Goal: Transaction & Acquisition: Purchase product/service

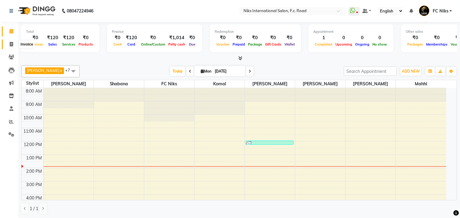
click at [10, 42] on icon at bounding box center [11, 44] width 3 height 5
select select "service"
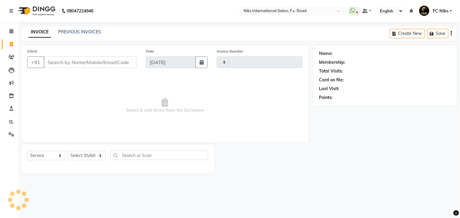
type input "1822"
select select "7"
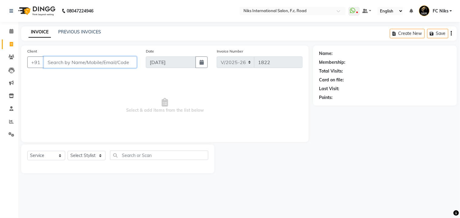
click at [85, 64] on input "Client" at bounding box center [90, 62] width 93 height 12
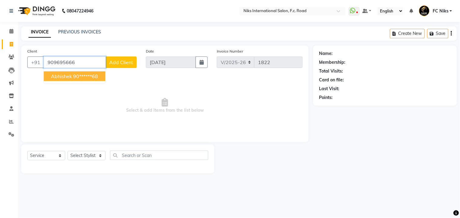
click at [95, 73] on ngb-highlight "90******68" at bounding box center [85, 76] width 25 height 6
type input "90******68"
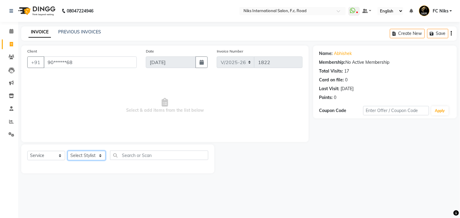
click at [89, 156] on select "Select Stylist [PERSON_NAME] [PERSON_NAME] CA [PERSON_NAME] Niks [PERSON_NAME] …" at bounding box center [87, 155] width 38 height 9
select select "159"
click at [68, 151] on select "Select Stylist [PERSON_NAME] [PERSON_NAME] CA [PERSON_NAME] Niks [PERSON_NAME] …" at bounding box center [87, 155] width 38 height 9
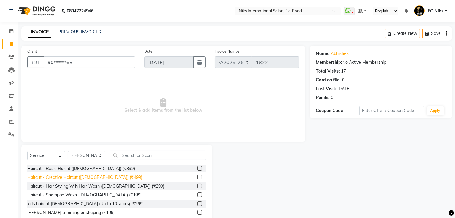
click at [93, 178] on div "Haircut - Creative Haircut ([DEMOGRAPHIC_DATA]) (₹499)" at bounding box center [84, 177] width 115 height 6
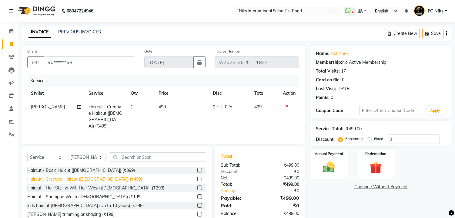
click at [93, 178] on div "Haircut - Creative Haircut ([DEMOGRAPHIC_DATA]) (₹499)" at bounding box center [84, 179] width 115 height 6
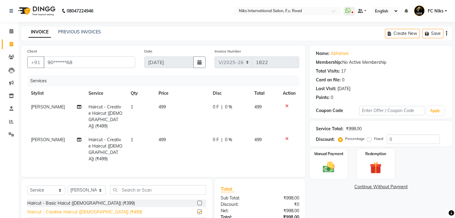
checkbox input "false"
click at [177, 111] on td "499" at bounding box center [182, 116] width 54 height 33
select select "159"
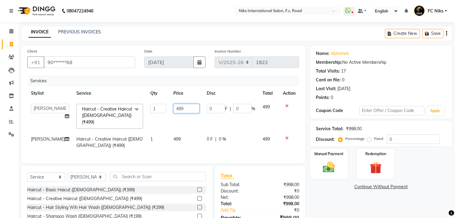
drag, startPoint x: 175, startPoint y: 106, endPoint x: 149, endPoint y: 115, distance: 27.6
click at [149, 115] on tr "Abhishek Amruta Bhagyashree CA Devkar FC Niks Ishika Jayesh Kirti Komal Krishi …" at bounding box center [163, 116] width 272 height 32
type input "500"
click at [179, 134] on td "499" at bounding box center [186, 142] width 33 height 20
select select "159"
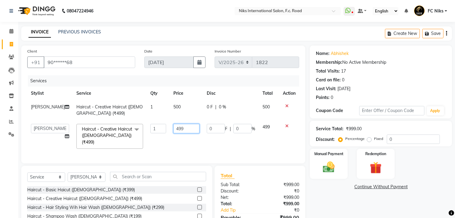
drag, startPoint x: 181, startPoint y: 126, endPoint x: 164, endPoint y: 125, distance: 16.7
click at [170, 125] on td "499" at bounding box center [186, 136] width 33 height 32
type input "500"
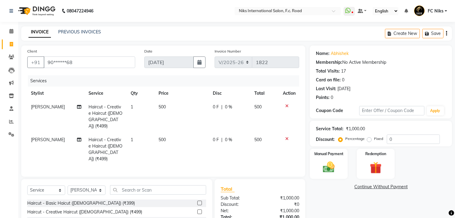
click at [158, 136] on tr "Shrikant Gaikwad Haircut - Creative Haircut (Male) (₹499) 1 500 0 F | 0 % 500" at bounding box center [163, 149] width 272 height 33
click at [172, 134] on td "500" at bounding box center [182, 149] width 54 height 33
select select "159"
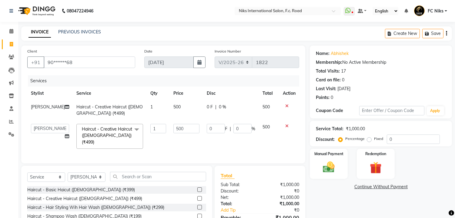
click at [131, 129] on span at bounding box center [137, 130] width 12 height 12
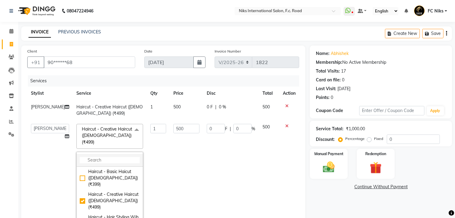
click at [89, 157] on input "multiselect-search" at bounding box center [110, 160] width 60 height 6
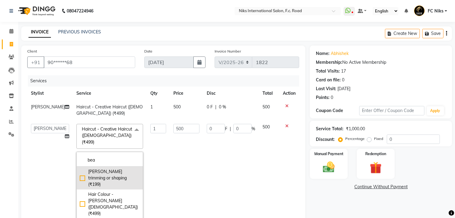
type input "bea"
click at [95, 172] on div "[PERSON_NAME] trimming or shaping (₹199)" at bounding box center [110, 177] width 60 height 19
checkbox input "true"
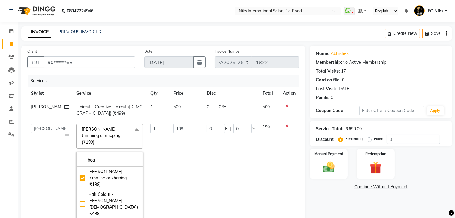
click at [184, 134] on td "199" at bounding box center [186, 175] width 33 height 110
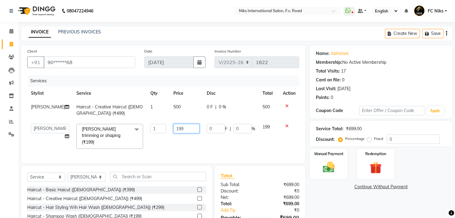
click at [183, 130] on input "199" at bounding box center [186, 128] width 26 height 9
type input "1"
type input "200"
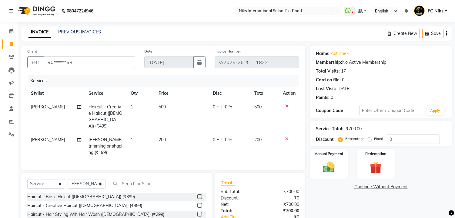
click at [356, 195] on div "Name: Abhishek Membership: No Active Membership Total Visits: 17 Card on file: …" at bounding box center [383, 153] width 147 height 217
click at [343, 166] on div "Manual Payment" at bounding box center [328, 163] width 39 height 31
click at [391, 186] on span "CASH" at bounding box center [387, 186] width 13 height 7
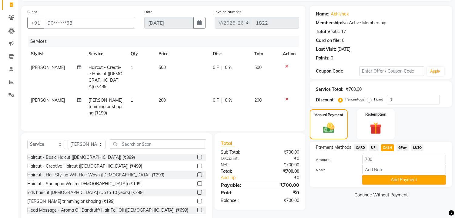
scroll to position [45, 0]
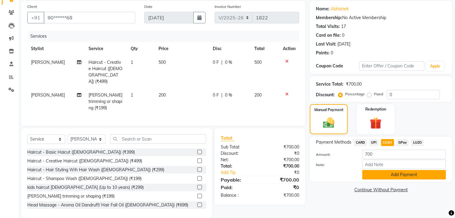
click at [399, 174] on button "Add Payment" at bounding box center [404, 174] width 84 height 9
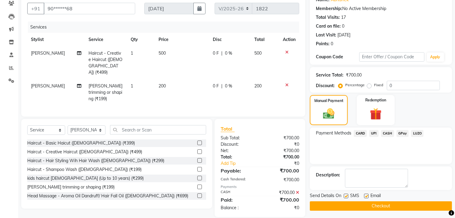
scroll to position [55, 0]
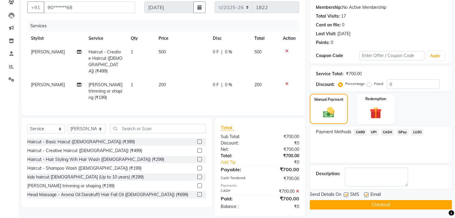
click at [384, 201] on button "Checkout" at bounding box center [381, 204] width 142 height 9
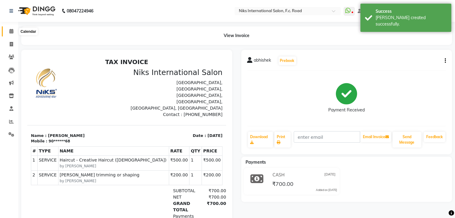
click at [12, 32] on icon at bounding box center [11, 31] width 4 height 5
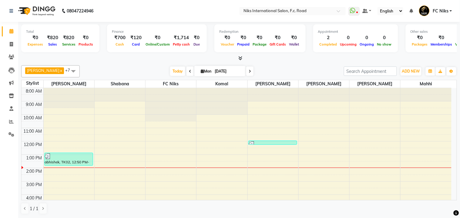
click at [170, 8] on nav "08047224946 Select Location × Niks International Salon, F.c. Road WhatsApp Stat…" at bounding box center [230, 11] width 460 height 22
click at [9, 42] on span at bounding box center [11, 44] width 11 height 7
select select "7"
select select "service"
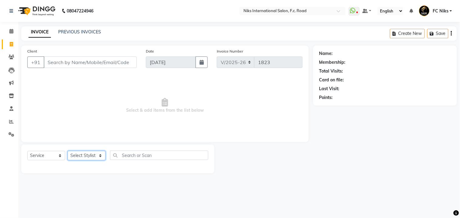
click at [89, 155] on select "Select Stylist [PERSON_NAME] [PERSON_NAME] CA [PERSON_NAME] Niks [PERSON_NAME] …" at bounding box center [87, 155] width 38 height 9
select select "63217"
click at [68, 151] on select "Select Stylist [PERSON_NAME] [PERSON_NAME] CA [PERSON_NAME] Niks [PERSON_NAME] …" at bounding box center [87, 155] width 38 height 9
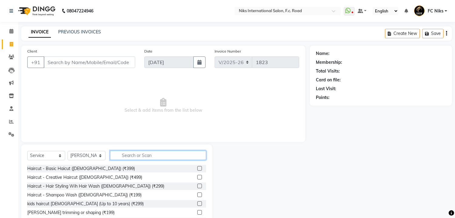
click at [165, 158] on input "text" at bounding box center [158, 154] width 96 height 9
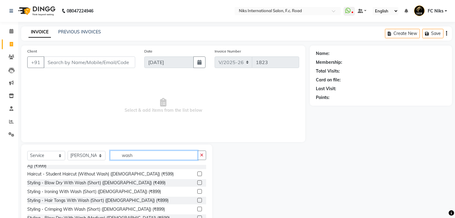
scroll to position [49, 0]
type input "wash"
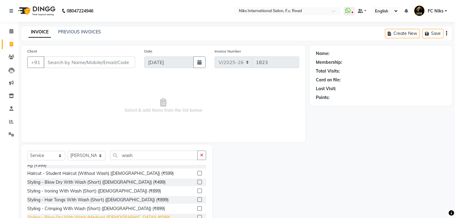
click at [123, 214] on div "Styling - Blow Dry With Wash (Medium) ([DEMOGRAPHIC_DATA]) (₹599)" at bounding box center [98, 217] width 143 height 6
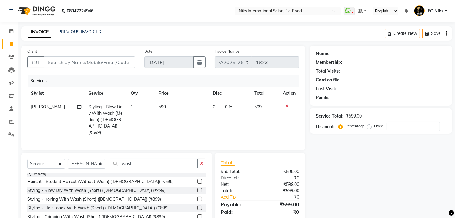
checkbox input "false"
click at [178, 110] on td "599" at bounding box center [182, 119] width 54 height 39
select select "63217"
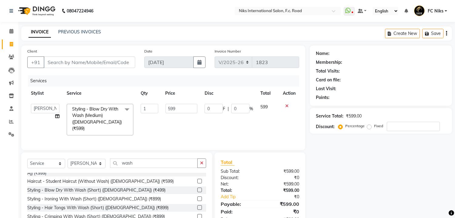
click at [178, 110] on input "599" at bounding box center [182, 108] width 32 height 9
click at [117, 65] on input "Client" at bounding box center [90, 62] width 92 height 12
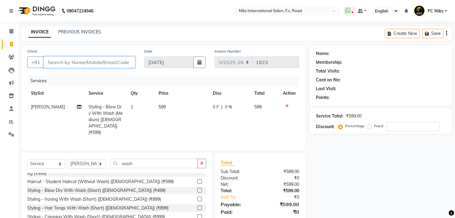
type input "7"
type input "0"
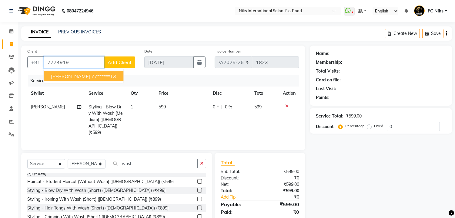
click at [108, 74] on ngb-highlight "77******13" at bounding box center [103, 76] width 25 height 6
type input "77******13"
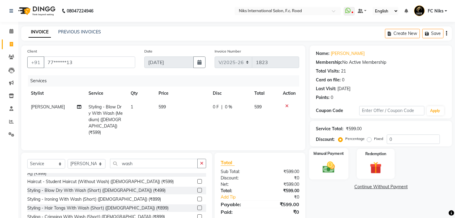
click at [331, 166] on img at bounding box center [329, 167] width 20 height 14
click at [177, 110] on td "599" at bounding box center [182, 119] width 54 height 39
select select "63217"
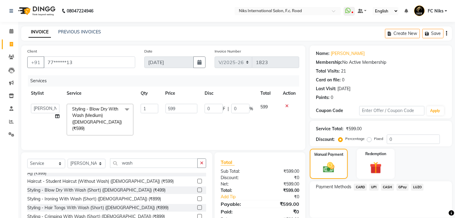
click at [177, 110] on input "599" at bounding box center [182, 108] width 32 height 9
type input "5"
type input "600"
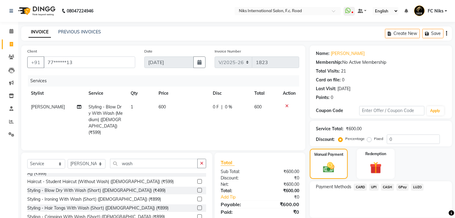
click at [382, 197] on div "Payment Methods CARD UPI CASH GPay LUZO" at bounding box center [381, 199] width 142 height 36
click at [390, 186] on span "CASH" at bounding box center [387, 186] width 13 height 7
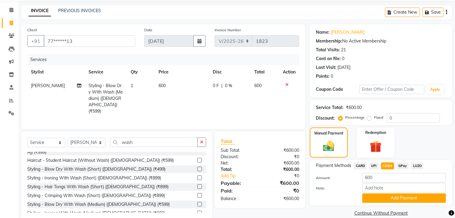
scroll to position [32, 0]
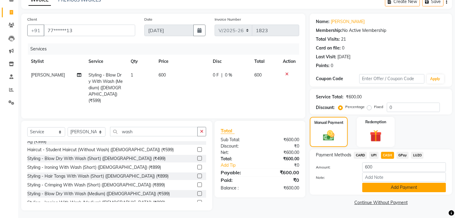
click at [436, 190] on button "Add Payment" at bounding box center [404, 187] width 84 height 9
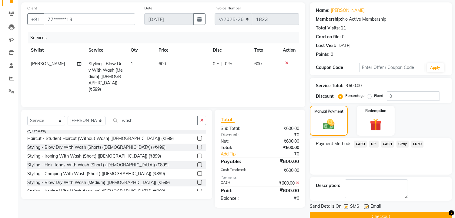
scroll to position [55, 0]
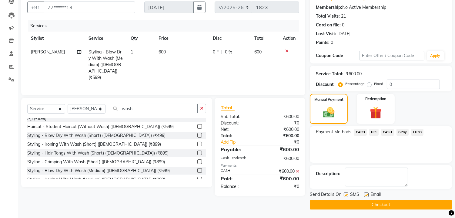
click at [425, 207] on button "Checkout" at bounding box center [381, 204] width 142 height 9
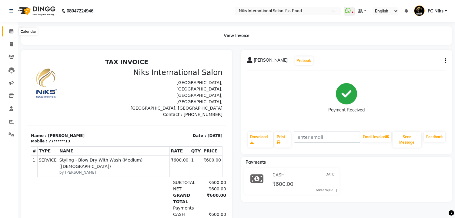
click at [11, 32] on icon at bounding box center [11, 31] width 4 height 5
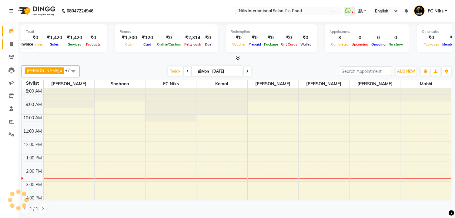
click at [10, 47] on span at bounding box center [11, 44] width 11 height 7
select select "service"
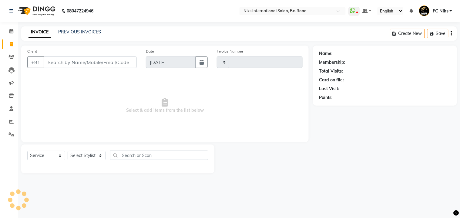
type input "1824"
select select "7"
click at [82, 65] on input "Client" at bounding box center [90, 62] width 93 height 12
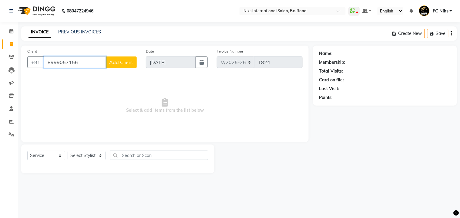
type input "8999057156"
click at [123, 61] on span "Add Client" at bounding box center [121, 62] width 24 height 6
select select "22"
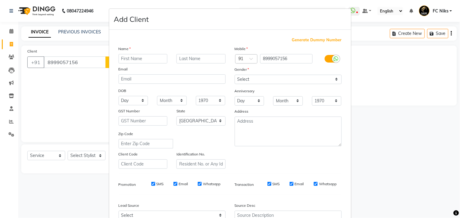
click at [147, 59] on input "text" at bounding box center [143, 58] width 49 height 9
type input "Monali"
click at [190, 59] on input "text" at bounding box center [200, 58] width 49 height 9
type input "Mahant"
click at [243, 78] on select "Select [DEMOGRAPHIC_DATA] [DEMOGRAPHIC_DATA] Other Prefer Not To Say" at bounding box center [288, 79] width 107 height 9
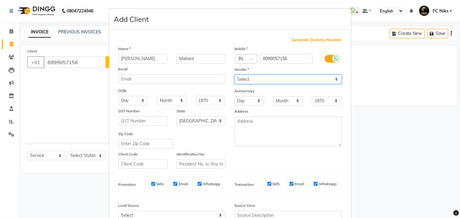
select select "[DEMOGRAPHIC_DATA]"
click at [235, 75] on select "Select [DEMOGRAPHIC_DATA] [DEMOGRAPHIC_DATA] Other Prefer Not To Say" at bounding box center [288, 79] width 107 height 9
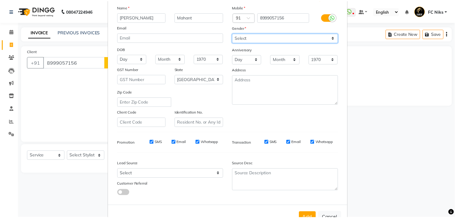
scroll to position [62, 0]
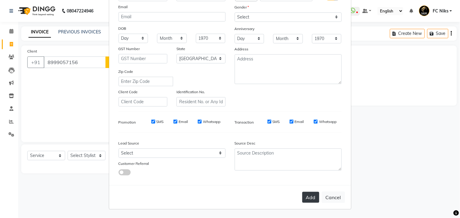
click at [305, 196] on button "Add" at bounding box center [310, 197] width 17 height 11
type input "89******56"
select select
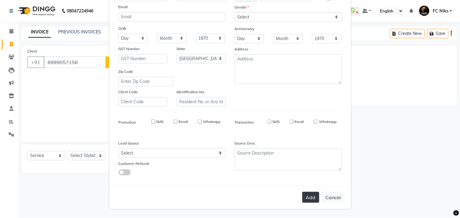
select select "null"
select select
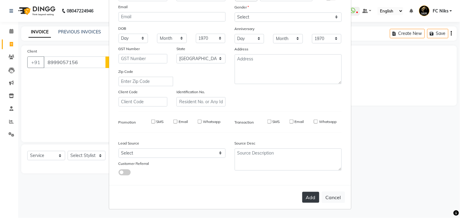
checkbox input "false"
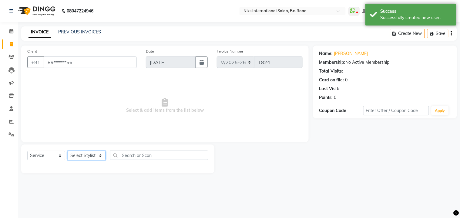
click at [96, 155] on select "Select Stylist [PERSON_NAME] [PERSON_NAME] CA [PERSON_NAME] Niks [PERSON_NAME] …" at bounding box center [87, 155] width 38 height 9
select select "82852"
click at [68, 151] on select "Select Stylist [PERSON_NAME] [PERSON_NAME] CA [PERSON_NAME] Niks [PERSON_NAME] …" at bounding box center [87, 155] width 38 height 9
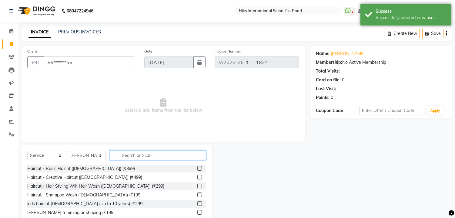
click at [164, 153] on input "text" at bounding box center [158, 154] width 96 height 9
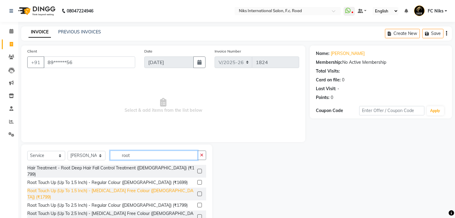
type input "root"
click at [119, 187] on div "Root Touch Up (Up To 1.5 Inch) - [MEDICAL_DATA] Free Colour ([DEMOGRAPHIC_DATA]…" at bounding box center [111, 193] width 168 height 13
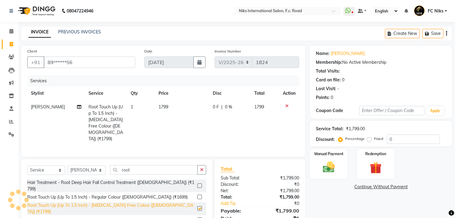
checkbox input "false"
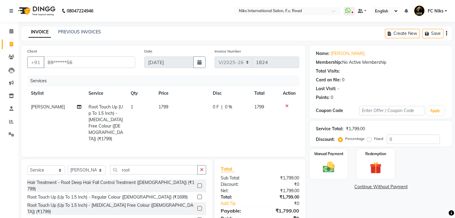
click at [178, 107] on td "1799" at bounding box center [182, 122] width 54 height 45
select select "82852"
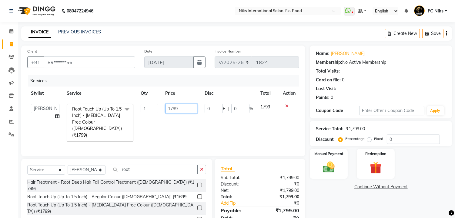
click at [178, 107] on input "1799" at bounding box center [182, 108] width 32 height 9
type input "1800"
drag, startPoint x: 178, startPoint y: 107, endPoint x: 324, endPoint y: 171, distance: 159.0
click at [324, 171] on div "Client +91 89******56 Date 01-09-2025 Invoice Number V/2025 V/2025-26 1824 Serv…" at bounding box center [237, 145] width 440 height 201
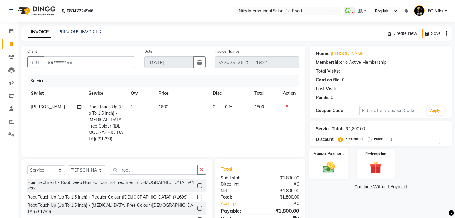
click at [324, 171] on img at bounding box center [329, 167] width 20 height 14
click at [362, 187] on span "CARD" at bounding box center [360, 186] width 13 height 7
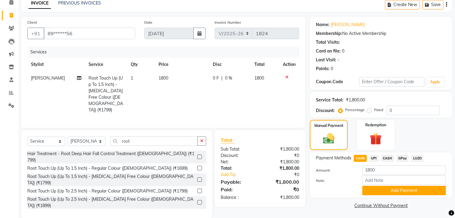
scroll to position [29, 0]
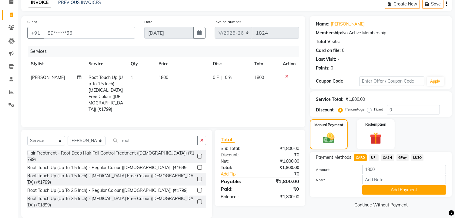
click at [375, 160] on span "UPI" at bounding box center [373, 157] width 9 height 7
click at [392, 190] on button "Add Payment" at bounding box center [404, 189] width 84 height 9
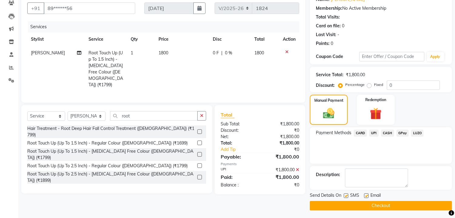
scroll to position [55, 0]
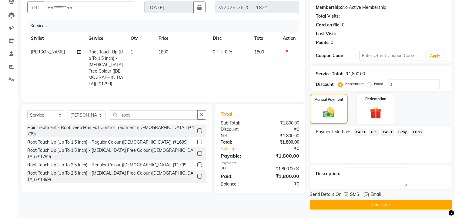
click at [395, 203] on button "Checkout" at bounding box center [381, 204] width 142 height 9
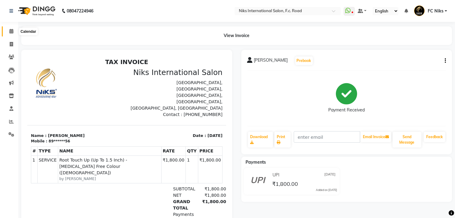
click at [11, 29] on icon at bounding box center [11, 31] width 4 height 5
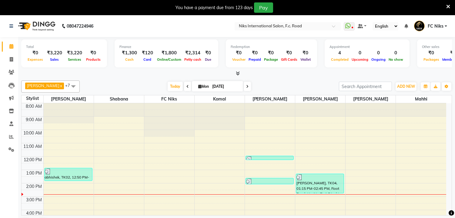
click at [447, 4] on icon at bounding box center [448, 6] width 4 height 5
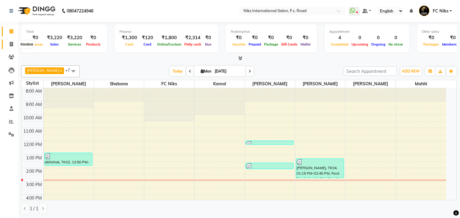
click at [10, 43] on icon at bounding box center [11, 44] width 3 height 5
select select "service"
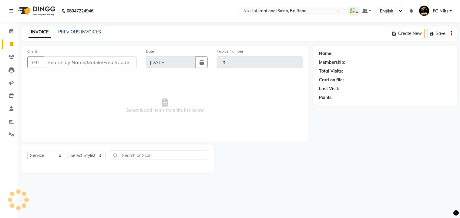
type input "1825"
select select "7"
click at [85, 157] on select "Select Stylist [PERSON_NAME] [PERSON_NAME] CA [PERSON_NAME] Niks [PERSON_NAME] …" at bounding box center [87, 155] width 38 height 9
select select "63217"
click at [68, 151] on select "Select Stylist [PERSON_NAME] [PERSON_NAME] CA [PERSON_NAME] Niks [PERSON_NAME] …" at bounding box center [87, 155] width 38 height 9
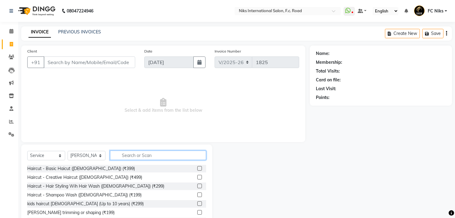
click at [145, 154] on input "text" at bounding box center [158, 154] width 96 height 9
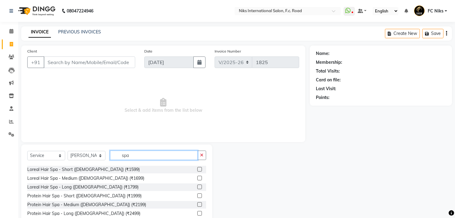
scroll to position [36, 0]
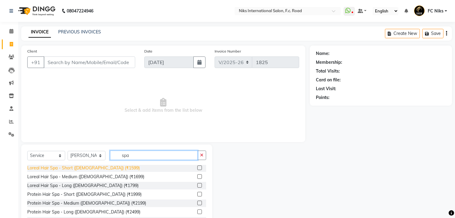
type input "spa"
click at [100, 169] on div "Loreal Hair Spa - Short ([DEMOGRAPHIC_DATA]) (₹1599)" at bounding box center [83, 168] width 113 height 6
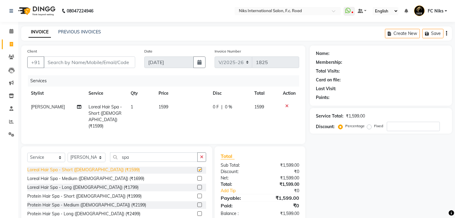
checkbox input "false"
click at [180, 108] on td "1599" at bounding box center [182, 116] width 54 height 33
select select "63217"
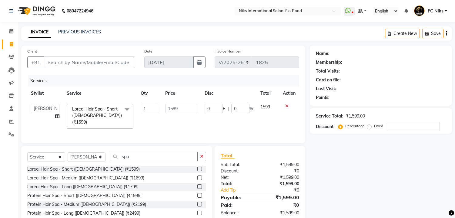
click at [181, 108] on input "1599" at bounding box center [182, 108] width 32 height 9
type input "1600"
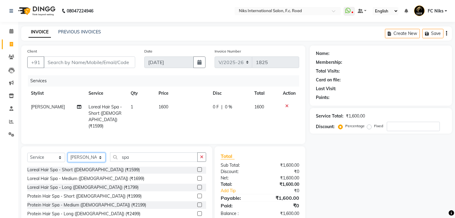
click at [90, 156] on select "Select Stylist [PERSON_NAME] [PERSON_NAME] CA [PERSON_NAME] Niks [PERSON_NAME] …" at bounding box center [87, 157] width 38 height 9
select select "82852"
click at [68, 153] on select "Select Stylist [PERSON_NAME] [PERSON_NAME] CA [PERSON_NAME] Niks [PERSON_NAME] …" at bounding box center [87, 157] width 38 height 9
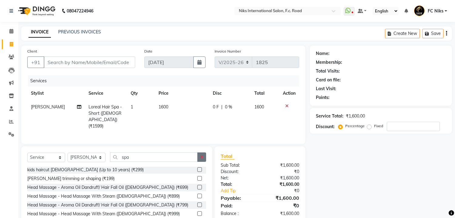
click at [202, 156] on icon "button" at bounding box center [201, 157] width 3 height 4
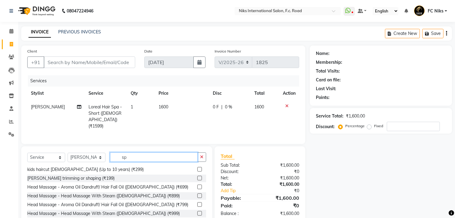
scroll to position [0, 0]
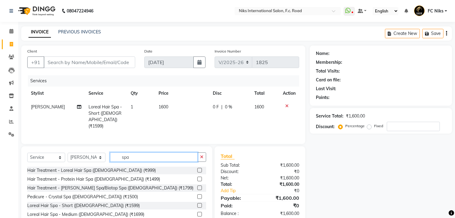
type input "spa"
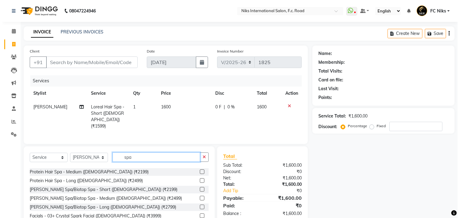
scroll to position [71, 0]
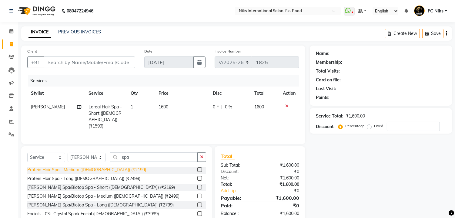
click at [65, 168] on div "Protein Hair Spa - Medium ([DEMOGRAPHIC_DATA]) (₹2199)" at bounding box center [86, 169] width 119 height 6
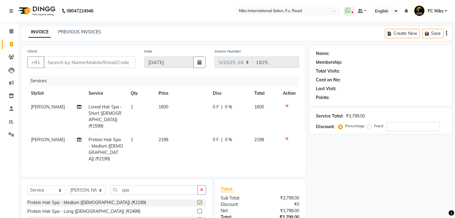
checkbox input "false"
click at [180, 134] on td "2199" at bounding box center [182, 149] width 54 height 33
select select "82852"
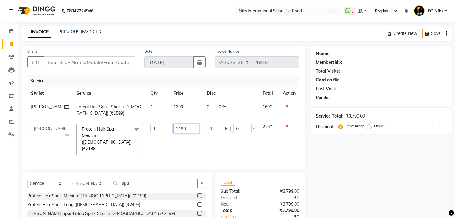
click at [189, 130] on input "2199" at bounding box center [186, 128] width 26 height 9
type input "2200"
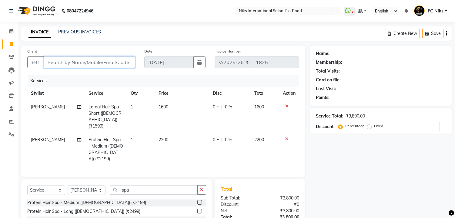
click at [59, 61] on input "Client" at bounding box center [90, 62] width 92 height 12
drag, startPoint x: 110, startPoint y: 69, endPoint x: 110, endPoint y: 65, distance: 4.2
click at [110, 65] on div "Client +91" at bounding box center [81, 60] width 117 height 25
click at [110, 65] on input "Client" at bounding box center [90, 62] width 92 height 12
type input "8"
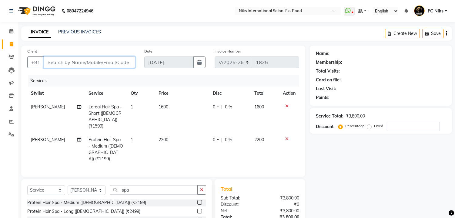
type input "0"
type input "8000132863"
click at [115, 61] on span "Add Client" at bounding box center [120, 62] width 24 height 6
select select "22"
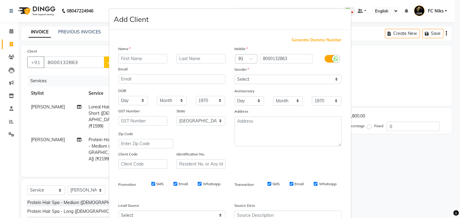
click at [129, 59] on input "text" at bounding box center [143, 58] width 49 height 9
type input "i"
type input "Insiya"
click at [189, 58] on input "text" at bounding box center [200, 58] width 49 height 9
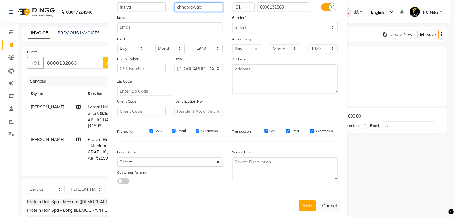
scroll to position [62, 0]
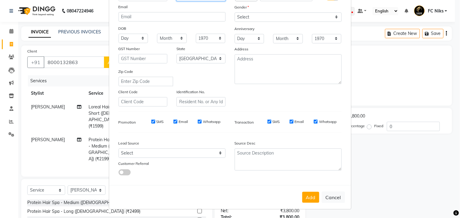
type input "chhabrawala"
click at [289, 16] on select "Select [DEMOGRAPHIC_DATA] [DEMOGRAPHIC_DATA] Other Prefer Not To Say" at bounding box center [288, 16] width 107 height 9
select select "[DEMOGRAPHIC_DATA]"
click at [235, 12] on select "Select [DEMOGRAPHIC_DATA] [DEMOGRAPHIC_DATA] Other Prefer Not To Say" at bounding box center [288, 16] width 107 height 9
click at [311, 193] on button "Add" at bounding box center [310, 197] width 17 height 11
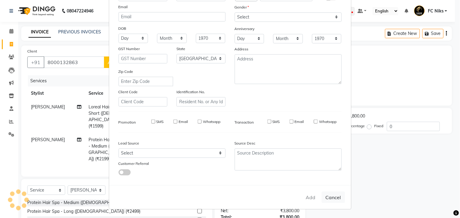
type input "80******63"
select select
select select "null"
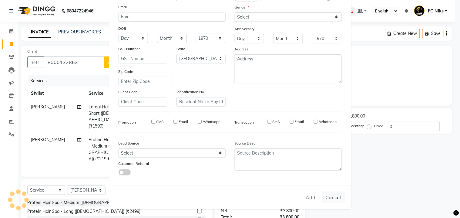
select select
checkbox input "false"
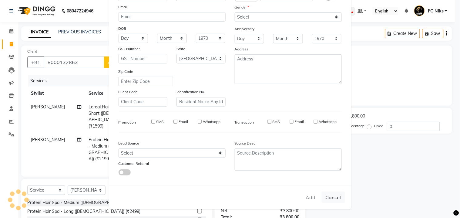
checkbox input "false"
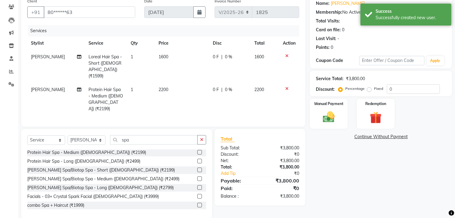
scroll to position [52, 0]
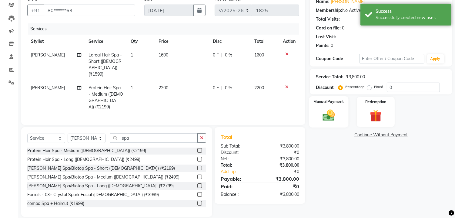
click at [338, 119] on img at bounding box center [329, 115] width 20 height 14
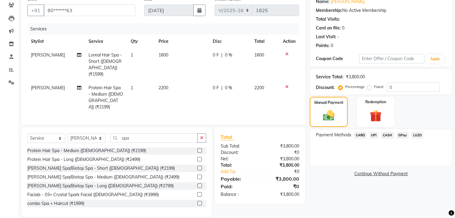
click at [374, 135] on span "UPI" at bounding box center [373, 135] width 9 height 7
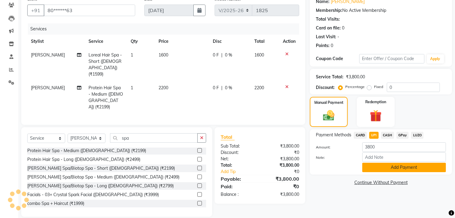
click at [398, 168] on button "Add Payment" at bounding box center [404, 167] width 84 height 9
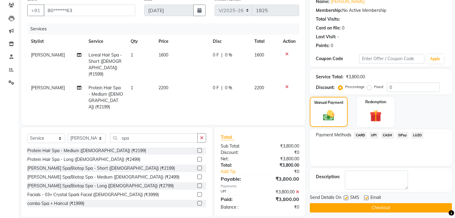
click at [405, 204] on button "Checkout" at bounding box center [381, 207] width 142 height 9
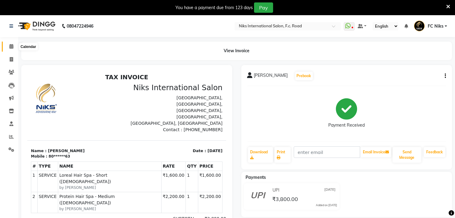
click at [13, 47] on span at bounding box center [11, 46] width 11 height 7
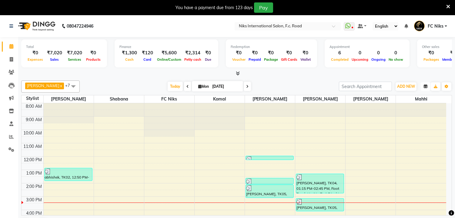
click at [423, 85] on button "button" at bounding box center [426, 86] width 10 height 8
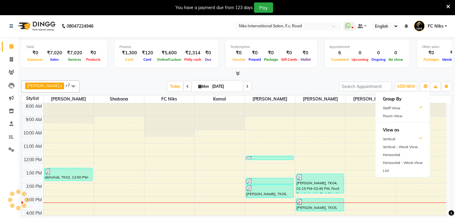
click at [409, 76] on div at bounding box center [236, 73] width 431 height 6
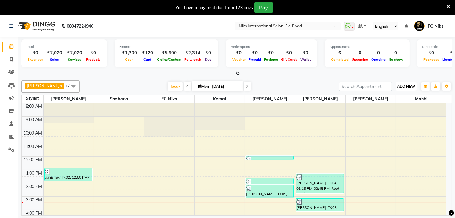
click at [407, 84] on span "ADD NEW" at bounding box center [406, 86] width 18 height 5
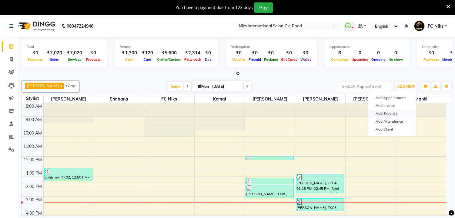
click at [396, 116] on link "Add Expense" at bounding box center [392, 113] width 48 height 8
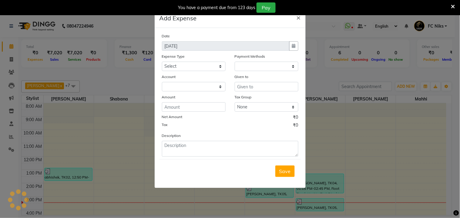
select select
select select "1"
select select "2355"
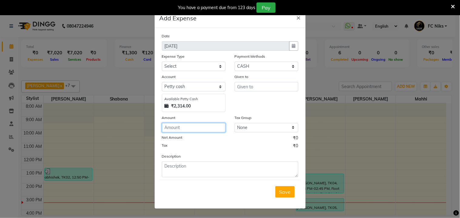
click at [202, 128] on input "number" at bounding box center [194, 127] width 64 height 9
type input "49"
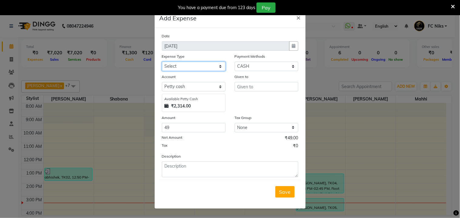
click at [205, 63] on select "Select Cash transfer to hub Client Snacks Donation Equipment Maintenance Miscel…" at bounding box center [194, 66] width 64 height 9
select select "954"
click at [162, 62] on select "Select Cash transfer to hub Client Snacks Donation Equipment Maintenance Miscel…" at bounding box center [194, 66] width 64 height 9
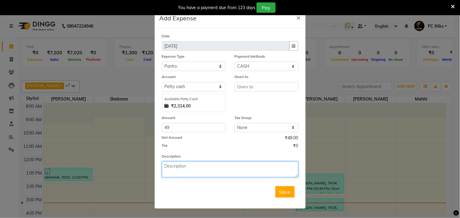
click at [197, 169] on textarea at bounding box center [230, 169] width 136 height 16
type textarea "milk..........coffee,,,,,,,,,,,,,,,"
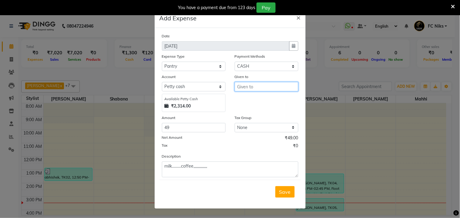
click at [257, 85] on input "text" at bounding box center [267, 86] width 64 height 9
type input "/////////////////////////"
click at [284, 191] on span "Save" at bounding box center [285, 192] width 12 height 6
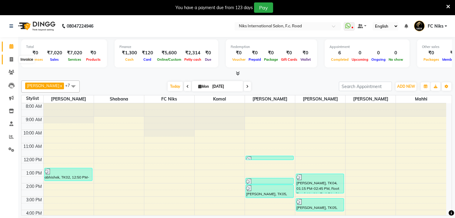
click at [10, 57] on icon at bounding box center [11, 59] width 3 height 5
select select "7"
select select "service"
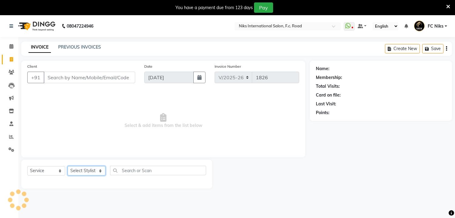
click at [96, 172] on select "Select Stylist" at bounding box center [87, 170] width 38 height 9
click at [102, 66] on div "Client +91" at bounding box center [81, 75] width 117 height 25
click at [109, 75] on input "Client" at bounding box center [90, 78] width 92 height 12
click at [92, 171] on select "Select Stylist" at bounding box center [87, 170] width 38 height 9
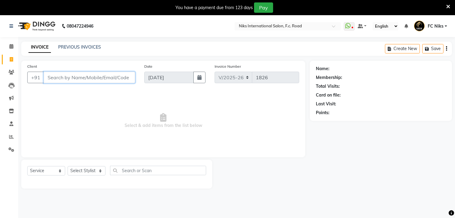
click at [120, 73] on input "Client" at bounding box center [90, 78] width 92 height 12
type input "8888499597"
click at [124, 76] on span "Add Client" at bounding box center [120, 77] width 24 height 6
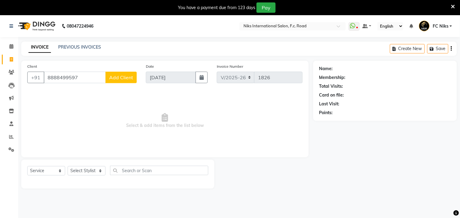
select select "22"
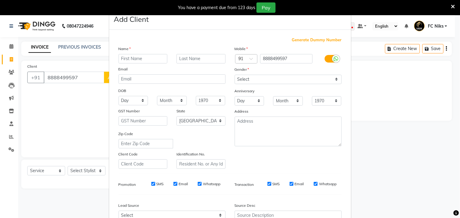
click at [129, 61] on input "text" at bounding box center [143, 58] width 49 height 9
type input "Akash"
click at [187, 56] on input "text" at bounding box center [200, 58] width 49 height 9
type input "Patil"
click at [248, 79] on select "Select [DEMOGRAPHIC_DATA] [DEMOGRAPHIC_DATA] Other Prefer Not To Say" at bounding box center [288, 79] width 107 height 9
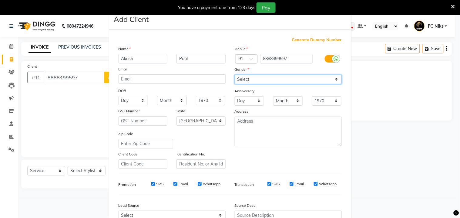
select select "[DEMOGRAPHIC_DATA]"
click at [235, 75] on select "Select [DEMOGRAPHIC_DATA] [DEMOGRAPHIC_DATA] Other Prefer Not To Say" at bounding box center [288, 79] width 107 height 9
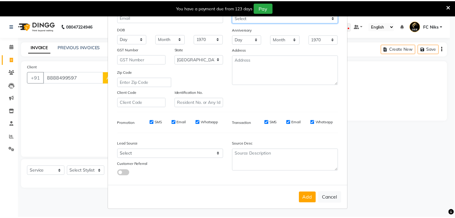
scroll to position [62, 0]
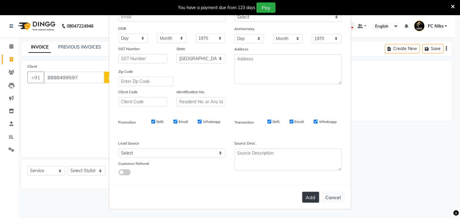
click at [308, 197] on button "Add" at bounding box center [310, 197] width 17 height 11
type input "88******97"
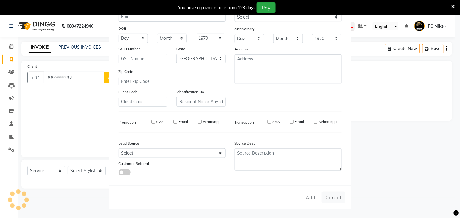
select select
select select "null"
select select
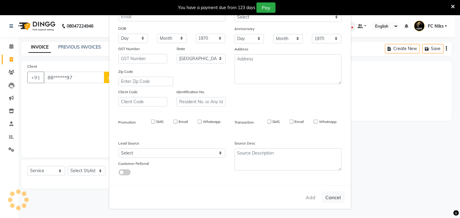
select select
checkbox input "false"
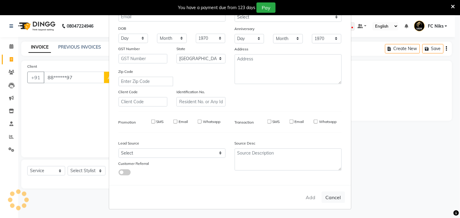
checkbox input "false"
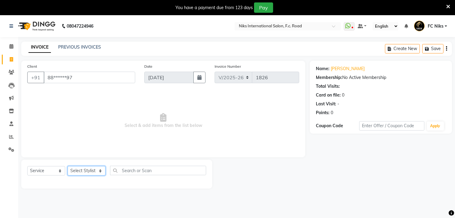
click at [92, 170] on select "Select Stylist [PERSON_NAME] [PERSON_NAME] CA [PERSON_NAME] Niks [PERSON_NAME] …" at bounding box center [87, 170] width 38 height 9
select select "159"
click at [68, 166] on select "Select Stylist [PERSON_NAME] [PERSON_NAME] CA [PERSON_NAME] Niks [PERSON_NAME] …" at bounding box center [87, 170] width 38 height 9
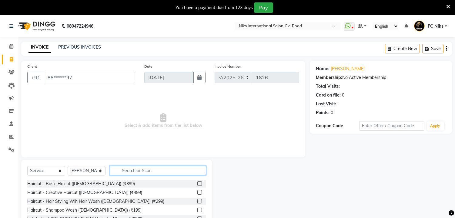
click at [126, 170] on input "text" at bounding box center [158, 170] width 96 height 9
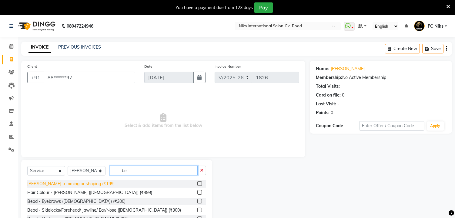
type input "be"
click at [88, 184] on div "[PERSON_NAME] trimming or shaping (₹199)" at bounding box center [70, 183] width 87 height 6
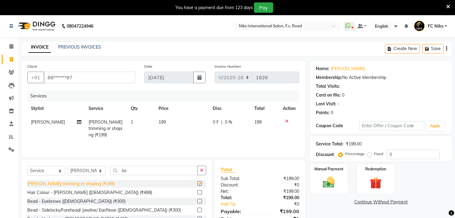
checkbox input "false"
click at [176, 119] on td "199" at bounding box center [182, 128] width 54 height 26
select select "159"
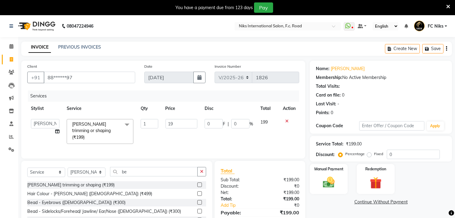
type input "1"
type input "200"
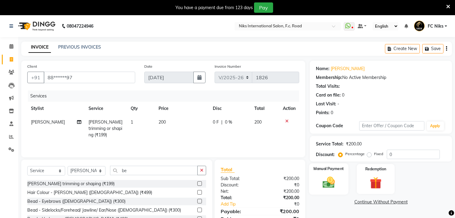
click at [317, 169] on label "Manual Payment" at bounding box center [329, 169] width 30 height 6
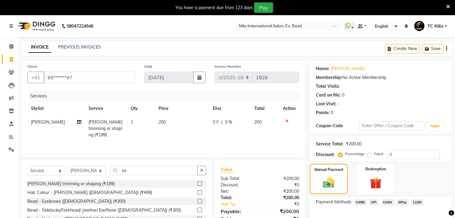
click at [388, 201] on span "CASH" at bounding box center [387, 202] width 13 height 7
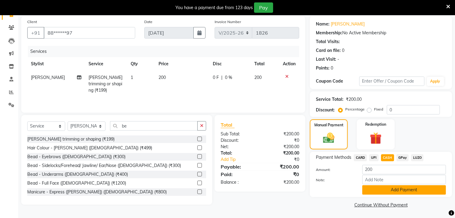
click at [399, 189] on button "Add Payment" at bounding box center [404, 189] width 84 height 9
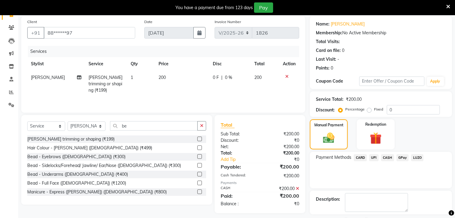
scroll to position [70, 0]
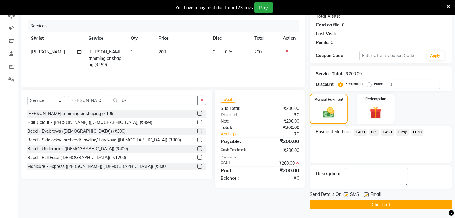
click at [402, 207] on button "Checkout" at bounding box center [381, 204] width 142 height 9
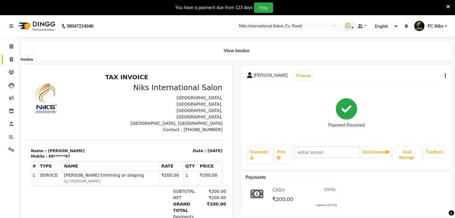
click at [10, 60] on icon at bounding box center [11, 59] width 3 height 5
select select "7"
select select "service"
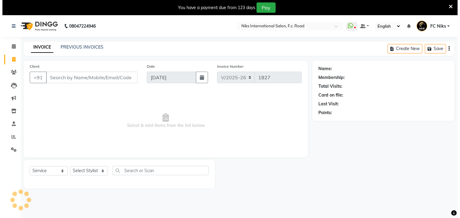
scroll to position [15, 0]
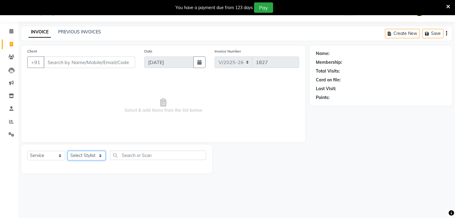
click at [87, 156] on select "Select Stylist [PERSON_NAME] [PERSON_NAME] CA [PERSON_NAME] Niks [PERSON_NAME] …" at bounding box center [87, 155] width 38 height 9
select select "63217"
click at [68, 151] on select "Select Stylist [PERSON_NAME] [PERSON_NAME] CA [PERSON_NAME] Niks [PERSON_NAME] …" at bounding box center [87, 155] width 38 height 9
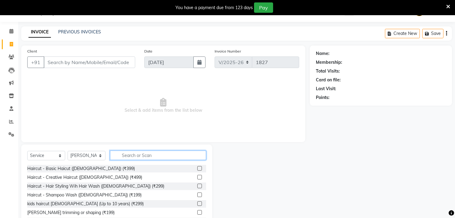
click at [149, 156] on input "text" at bounding box center [158, 154] width 96 height 9
type input "y"
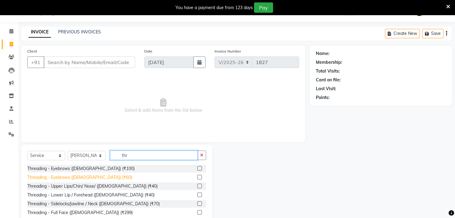
type input "thr"
click at [83, 176] on div "Threading - Eyebrows ([DEMOGRAPHIC_DATA]) (₹60)" at bounding box center [79, 177] width 105 height 6
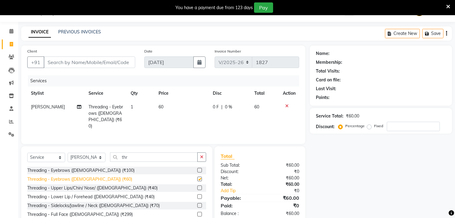
checkbox input "false"
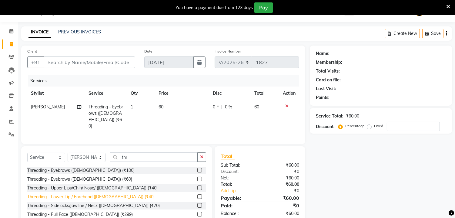
click at [95, 193] on div "Threading - Lower Lip / Forehead ([DEMOGRAPHIC_DATA]) (₹40)" at bounding box center [90, 196] width 127 height 6
checkbox input "false"
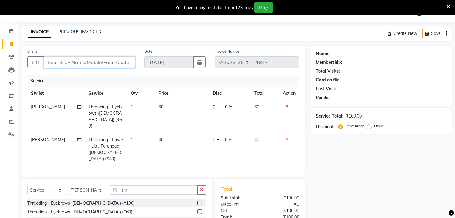
click at [97, 57] on input "Client" at bounding box center [90, 62] width 92 height 12
type input "9"
type input "0"
type input "9353197857"
click at [126, 62] on span "Add Client" at bounding box center [120, 62] width 24 height 6
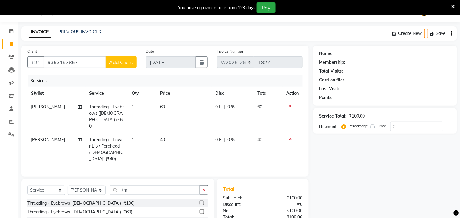
select select "22"
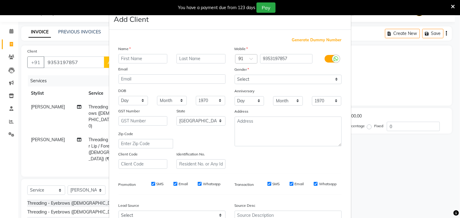
click at [134, 57] on input "text" at bounding box center [143, 58] width 49 height 9
type input "priyanka"
click at [193, 57] on input "text" at bounding box center [200, 58] width 49 height 9
type input "[PERSON_NAME]"
click at [120, 60] on input "priyanka" at bounding box center [143, 58] width 49 height 9
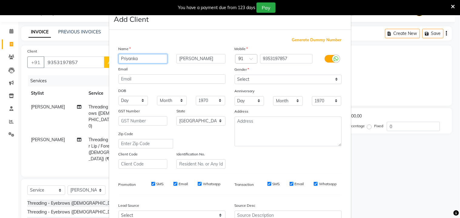
type input "Priyanka"
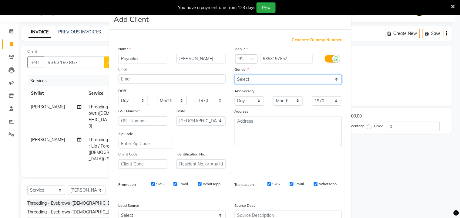
click at [262, 77] on select "Select [DEMOGRAPHIC_DATA] [DEMOGRAPHIC_DATA] Other Prefer Not To Say" at bounding box center [288, 79] width 107 height 9
select select "[DEMOGRAPHIC_DATA]"
click at [235, 75] on select "Select [DEMOGRAPHIC_DATA] [DEMOGRAPHIC_DATA] Other Prefer Not To Say" at bounding box center [288, 79] width 107 height 9
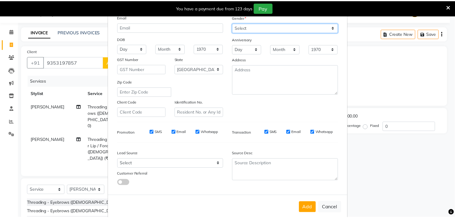
scroll to position [62, 0]
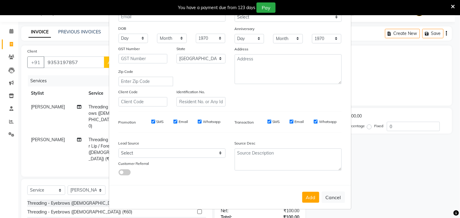
click at [314, 197] on button "Add" at bounding box center [310, 197] width 17 height 11
type input "93******57"
select select
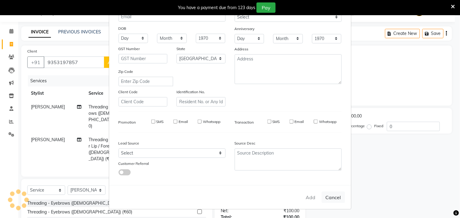
select select "null"
select select
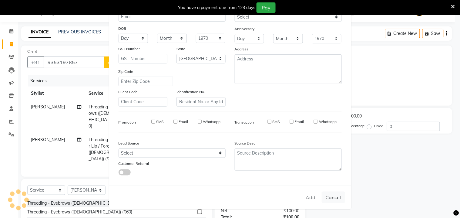
checkbox input "false"
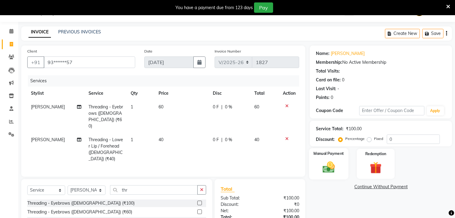
click at [346, 167] on div "Manual Payment" at bounding box center [328, 163] width 39 height 31
click at [359, 186] on span "CARD" at bounding box center [360, 186] width 13 height 7
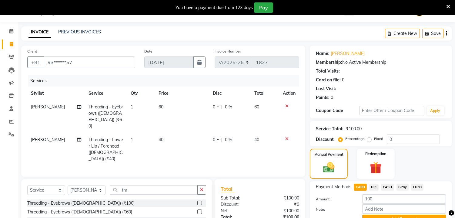
scroll to position [59, 0]
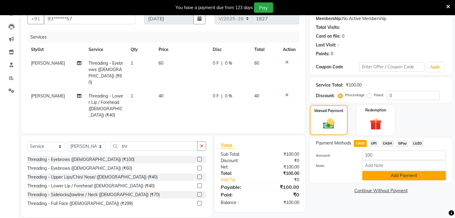
click at [396, 172] on button "Add Payment" at bounding box center [404, 175] width 84 height 9
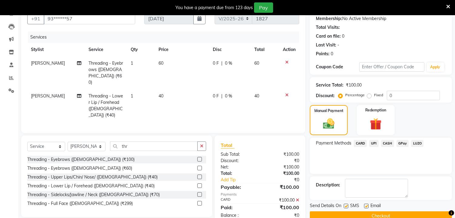
scroll to position [70, 0]
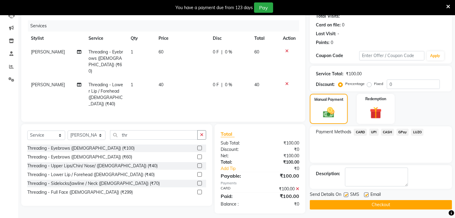
click at [400, 205] on button "Checkout" at bounding box center [381, 204] width 142 height 9
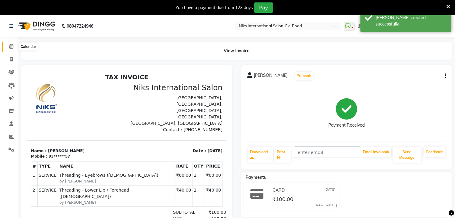
click at [12, 45] on icon at bounding box center [11, 46] width 4 height 5
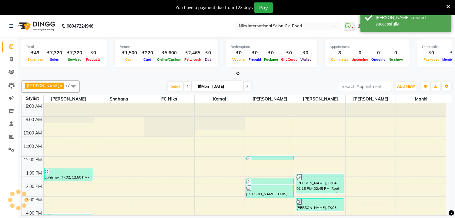
scroll to position [89, 0]
